Goal: Information Seeking & Learning: Learn about a topic

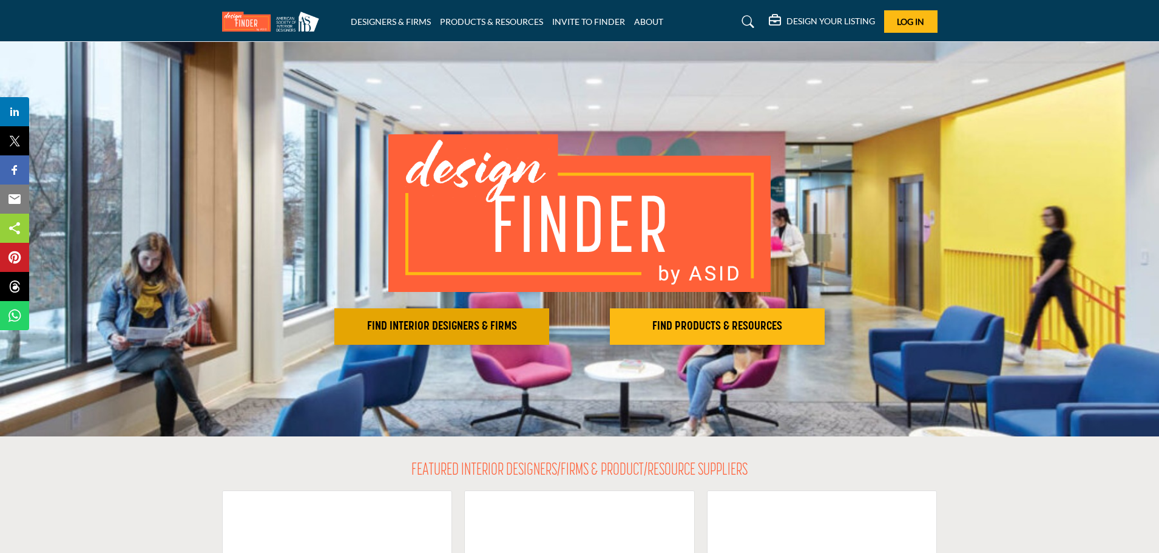
click at [443, 321] on h2 "FIND INTERIOR DESIGNERS & FIRMS" at bounding box center [442, 326] width 208 height 15
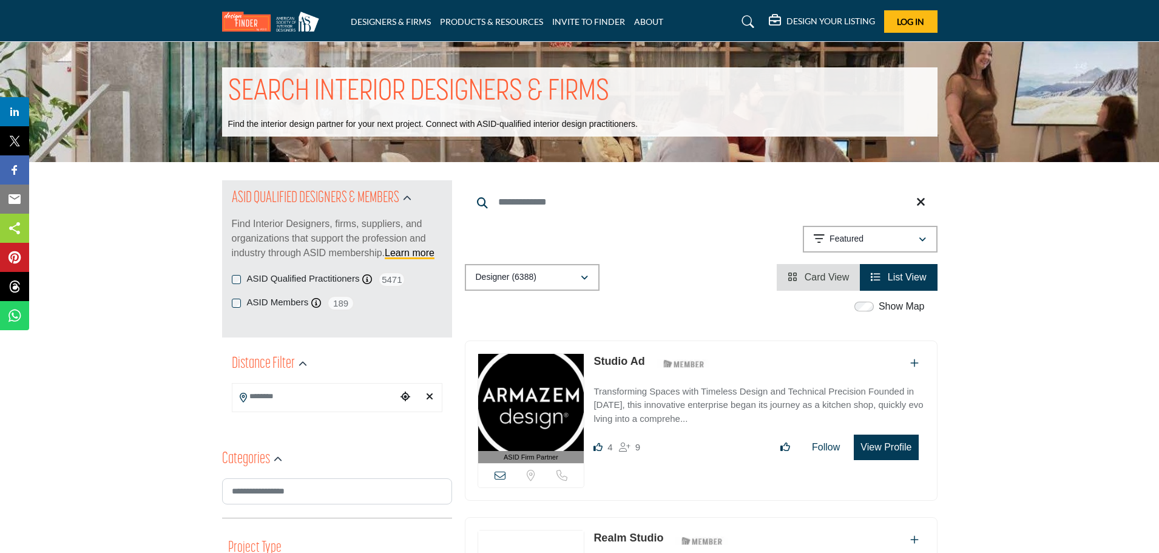
click at [479, 200] on icon at bounding box center [482, 202] width 11 height 11
click at [490, 274] on p "Designer (6388)" at bounding box center [506, 277] width 61 height 12
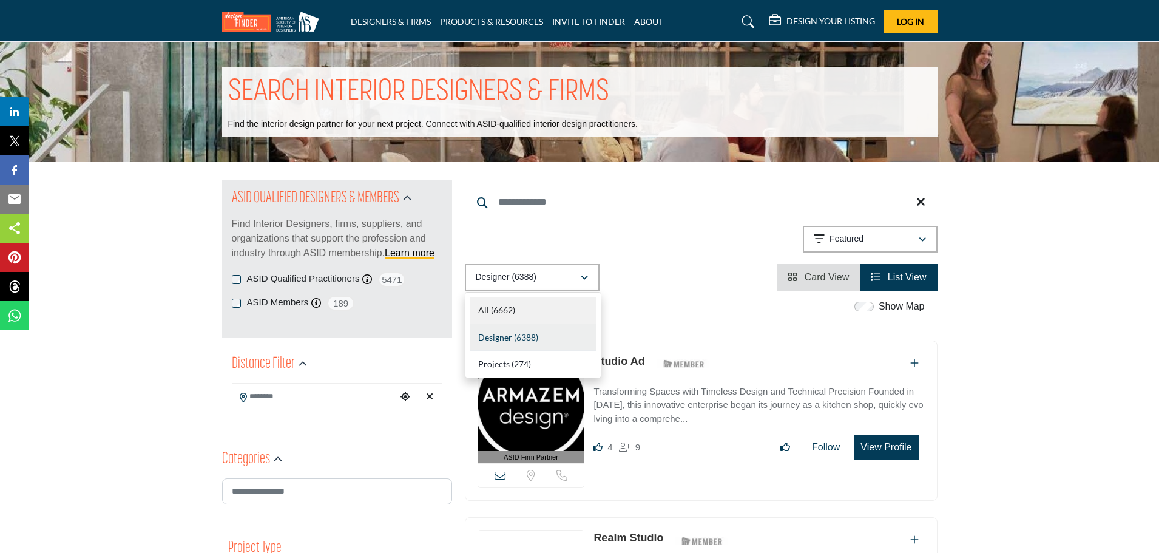
click at [478, 311] on span "All" at bounding box center [483, 310] width 11 height 10
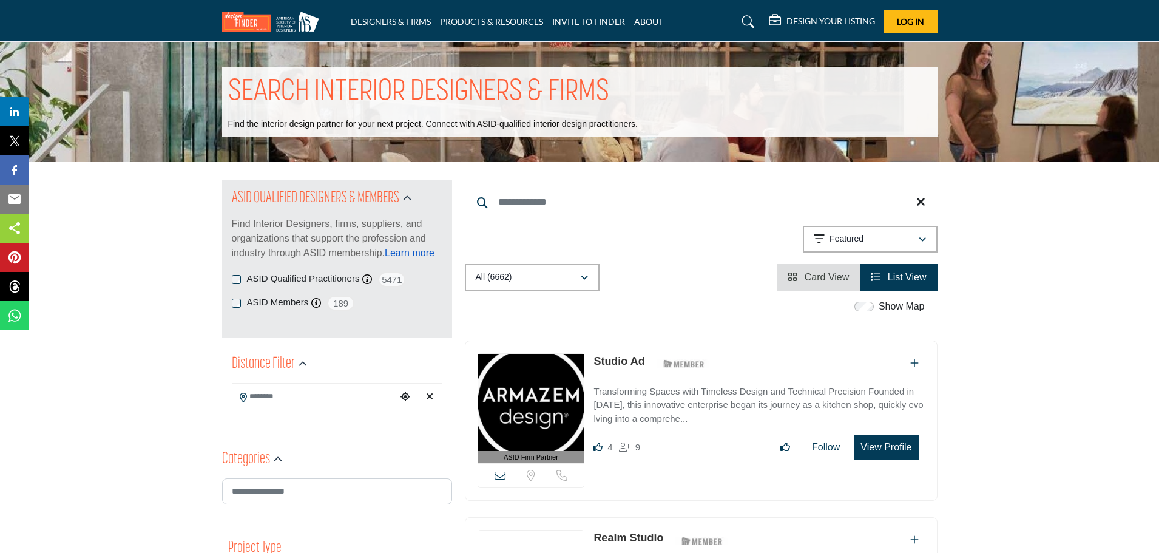
click at [413, 251] on link "Learn more" at bounding box center [410, 253] width 50 height 10
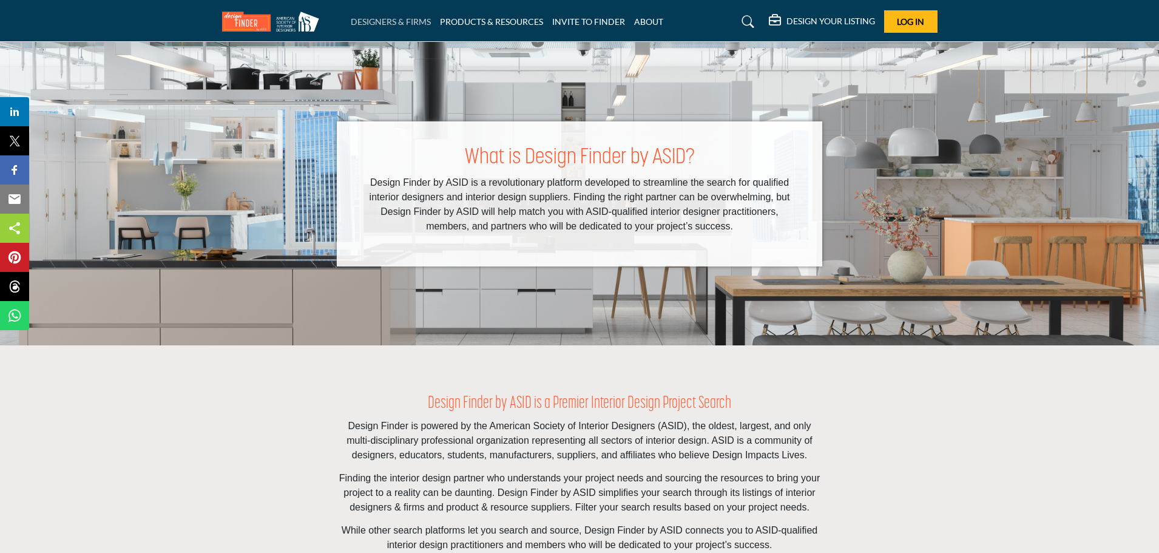
click at [373, 24] on link "DESIGNERS & FIRMS" at bounding box center [391, 21] width 80 height 10
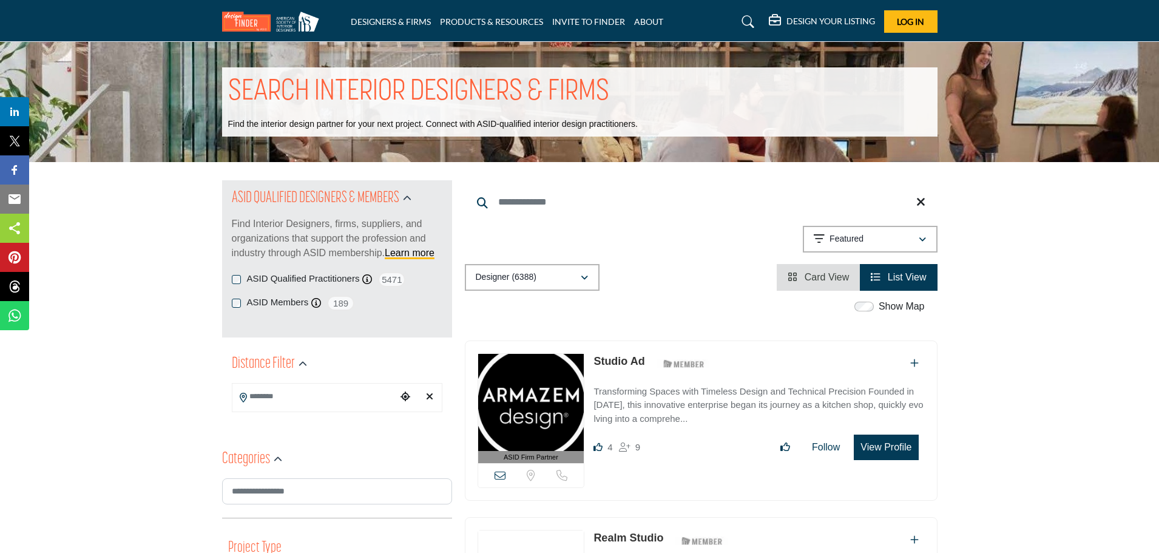
click at [481, 201] on icon at bounding box center [482, 202] width 11 height 11
click at [495, 275] on p "Designer (6388)" at bounding box center [506, 277] width 61 height 12
click at [508, 337] on span "Designer" at bounding box center [495, 337] width 34 height 10
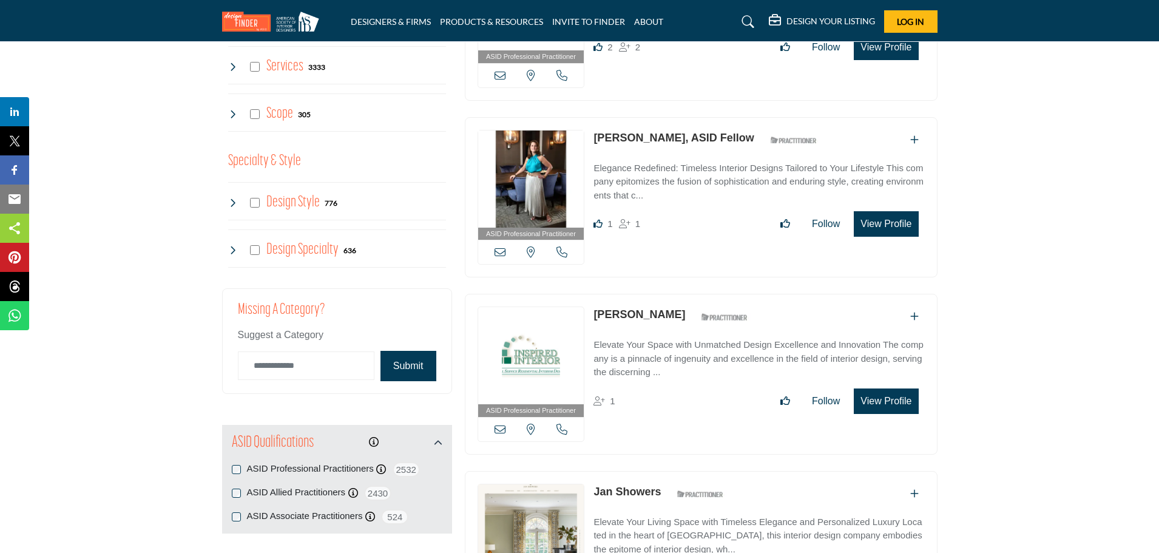
scroll to position [1046, 0]
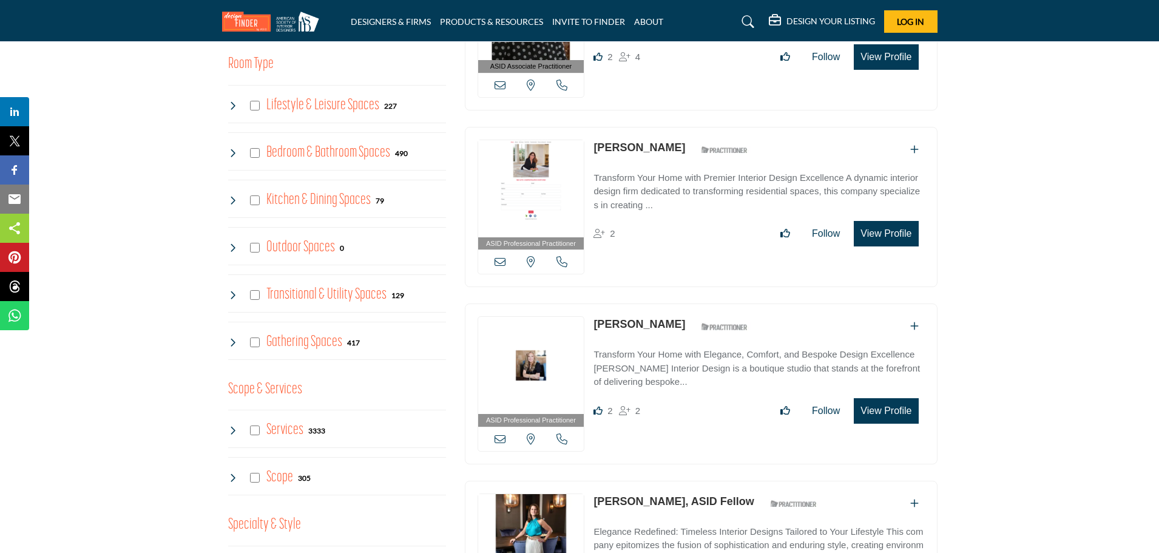
click at [234, 430] on div "ASID QUALIFIED DESIGNERS & MEMBERS Find Interior Designers, firms, suppliers, a…" at bounding box center [337, 229] width 230 height 1336
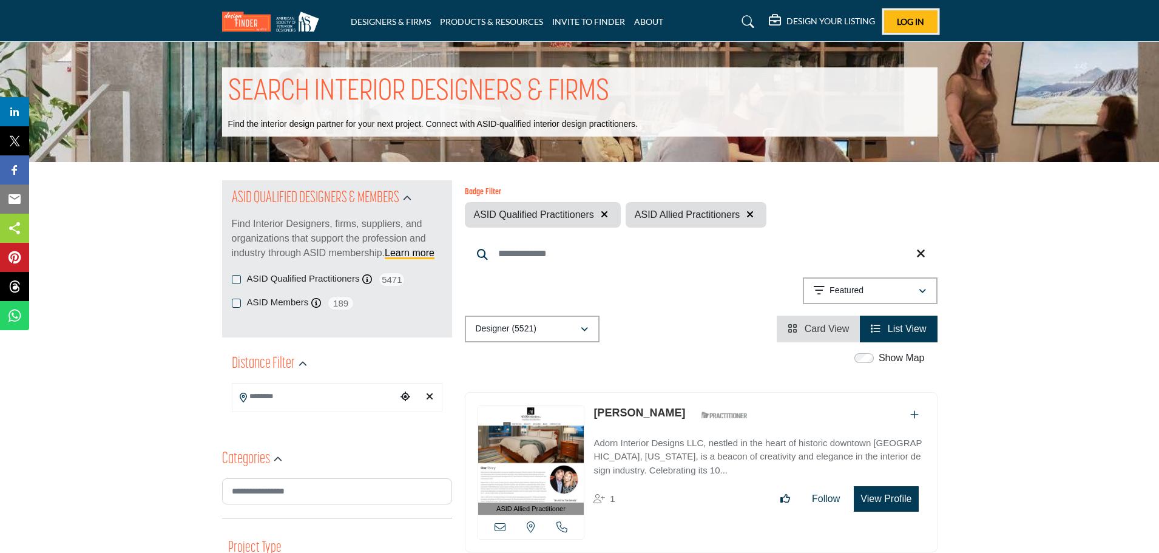
click at [917, 21] on span "Log In" at bounding box center [910, 21] width 27 height 10
